Goal: Task Accomplishment & Management: Manage account settings

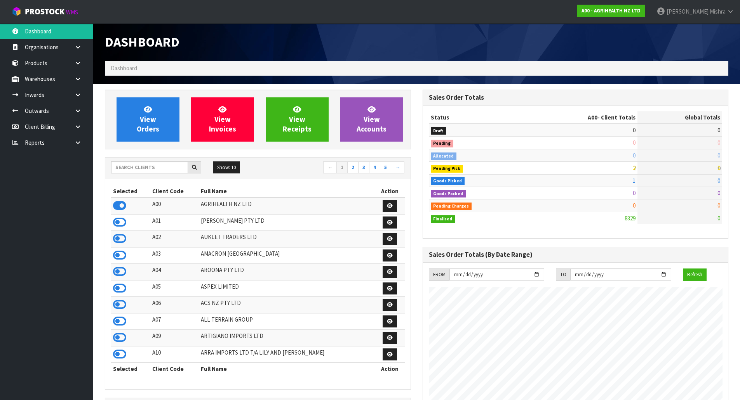
scroll to position [588, 317]
click at [122, 163] on input "text" at bounding box center [149, 167] width 77 height 12
click at [122, 165] on input "text" at bounding box center [149, 167] width 77 height 12
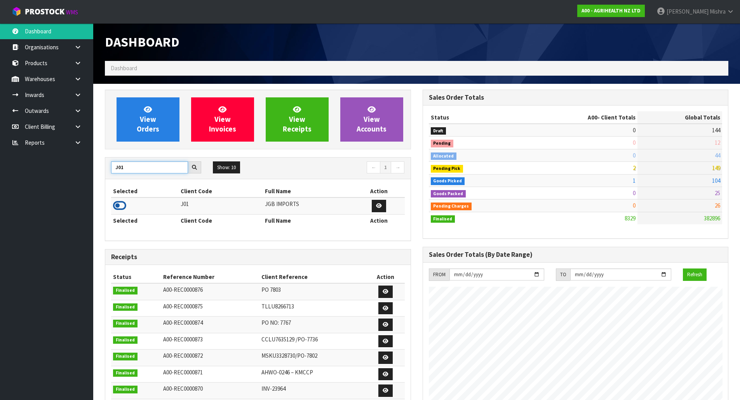
type input "J01"
click at [118, 204] on icon at bounding box center [119, 206] width 13 height 12
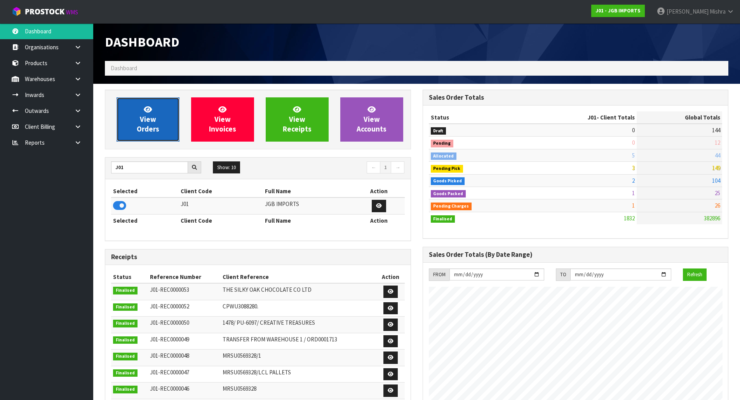
click at [155, 132] on span "View Orders" at bounding box center [148, 119] width 23 height 29
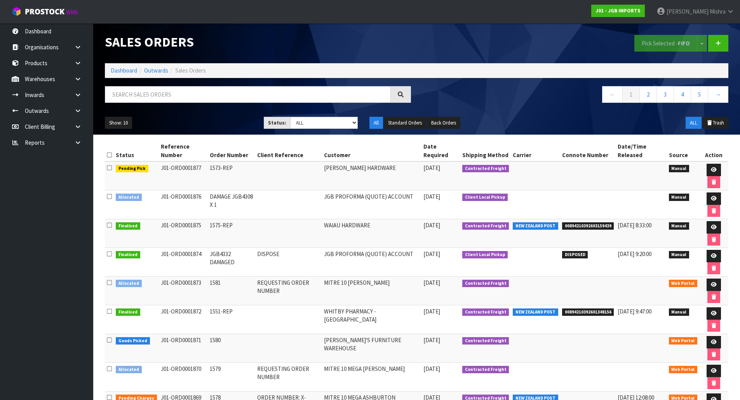
click at [344, 129] on div "Status: Draft Pending Allocated Pending Pick Goods Picked Goods Packed Pending …" at bounding box center [311, 123] width 94 height 12
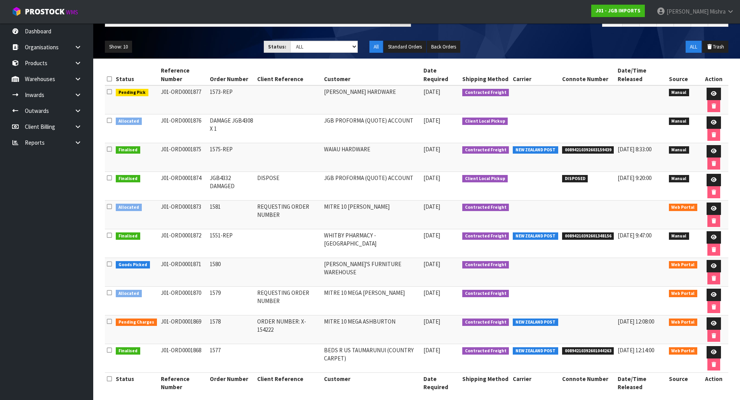
scroll to position [78, 0]
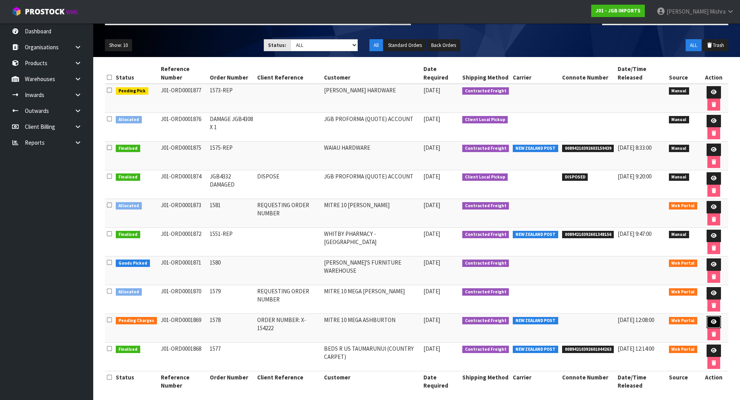
click at [708, 319] on link at bounding box center [713, 322] width 14 height 12
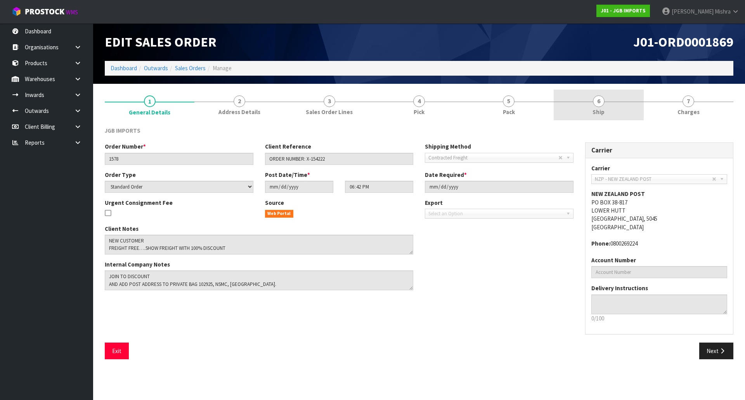
click at [581, 97] on link "6 Ship" at bounding box center [599, 105] width 90 height 31
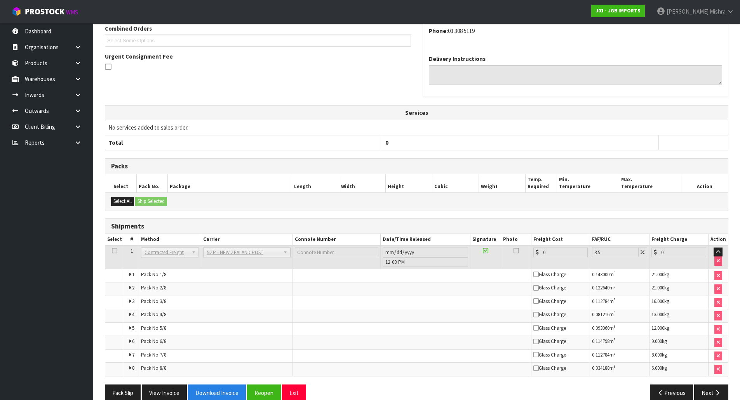
scroll to position [192, 0]
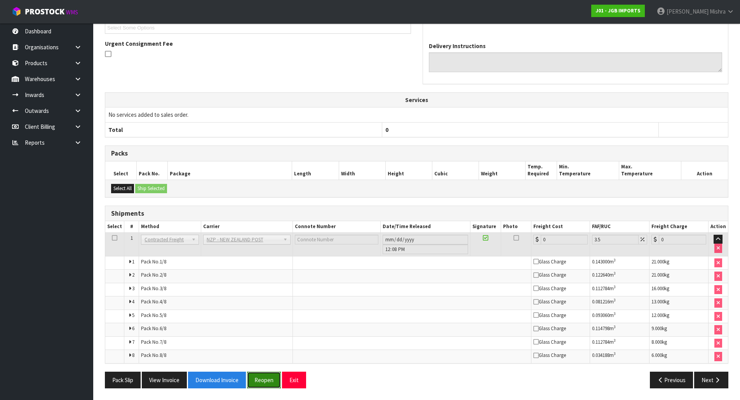
click at [266, 380] on button "Reopen" at bounding box center [264, 380] width 34 height 17
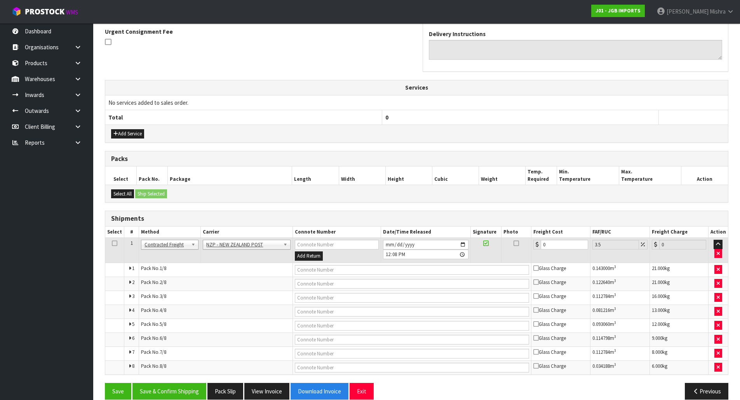
scroll to position [233, 0]
click at [250, 230] on th "Carrier" at bounding box center [247, 231] width 92 height 11
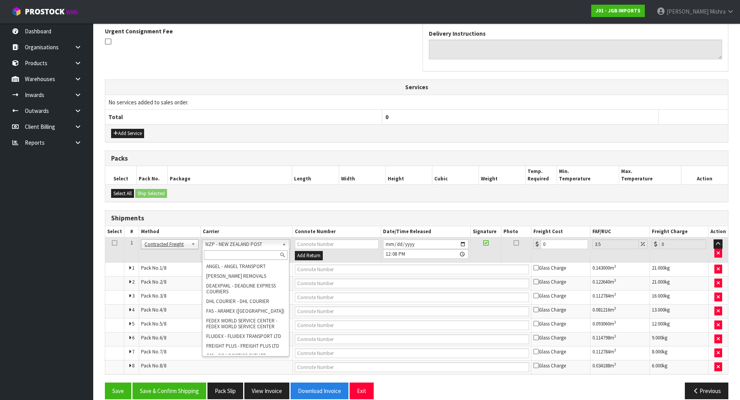
click at [249, 254] on input "text" at bounding box center [246, 255] width 84 height 10
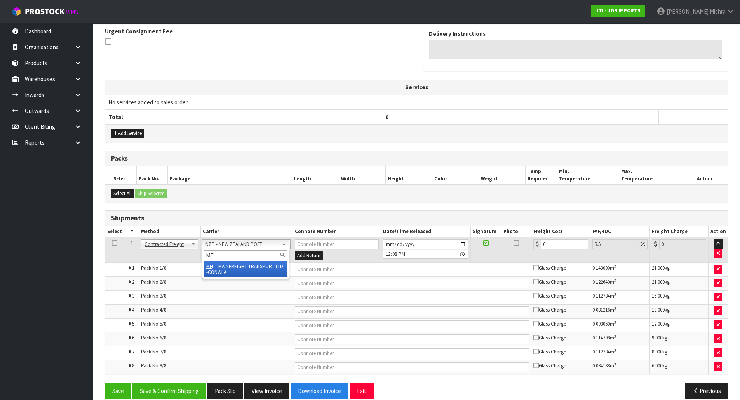
type input "MF"
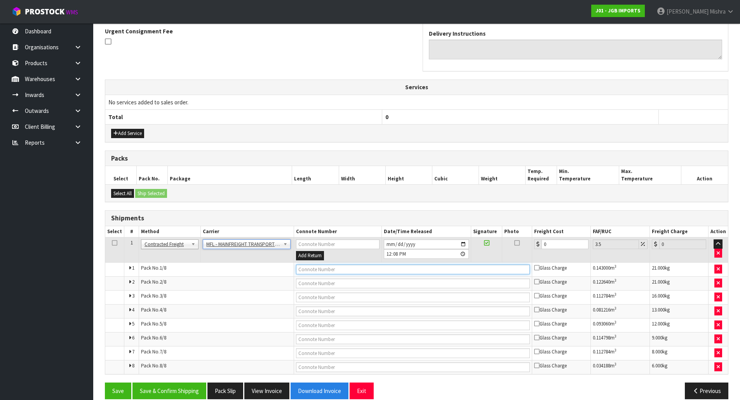
click at [368, 271] on input "text" at bounding box center [413, 270] width 234 height 10
paste input "FWM58836294"
type input "FWM58836294"
drag, startPoint x: 557, startPoint y: 243, endPoint x: 509, endPoint y: 243, distance: 48.5
click at [509, 243] on tr "1 Client Local Pickup Customer Local Pickup Company Freight Contracted Freight …" at bounding box center [416, 250] width 622 height 25
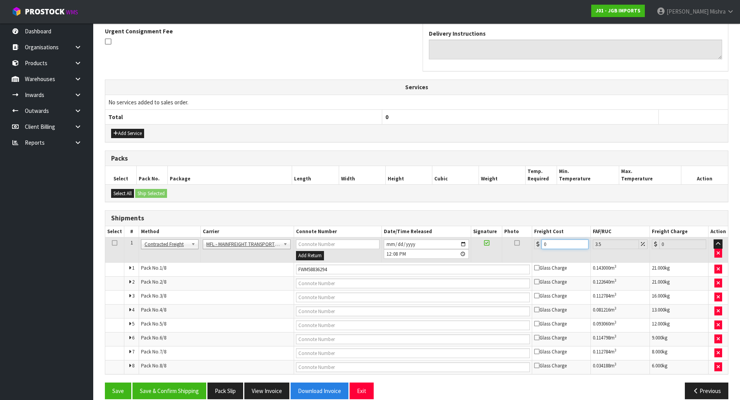
type input "1"
type input "1.03"
type input "14"
type input "14.49"
type input "145"
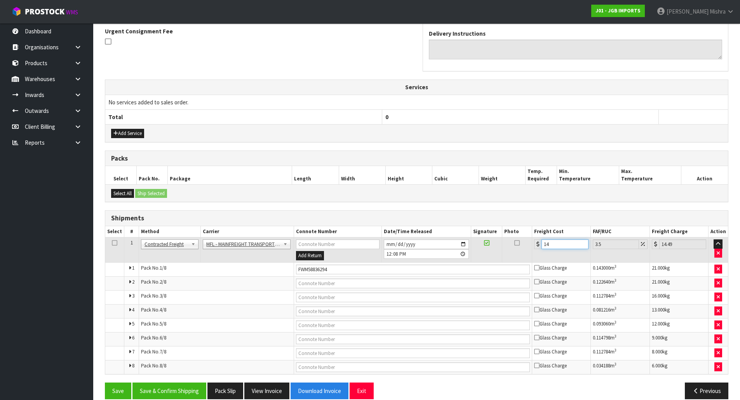
type input "150.07"
type input "145.4"
type input "150.49"
type input "145.41"
type input "150.5"
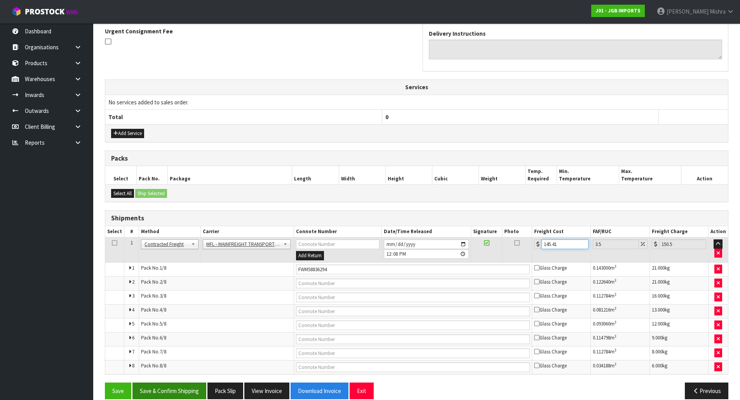
type input "145.41"
click at [146, 387] on button "Save & Confirm Shipping" at bounding box center [169, 391] width 74 height 17
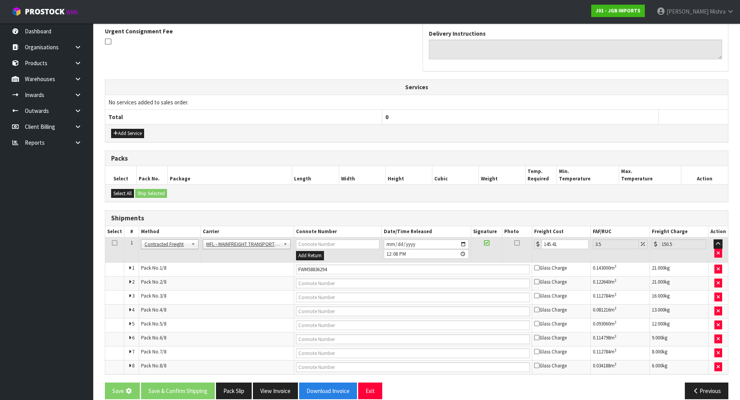
scroll to position [0, 0]
